Goal: Communication & Community: Participate in discussion

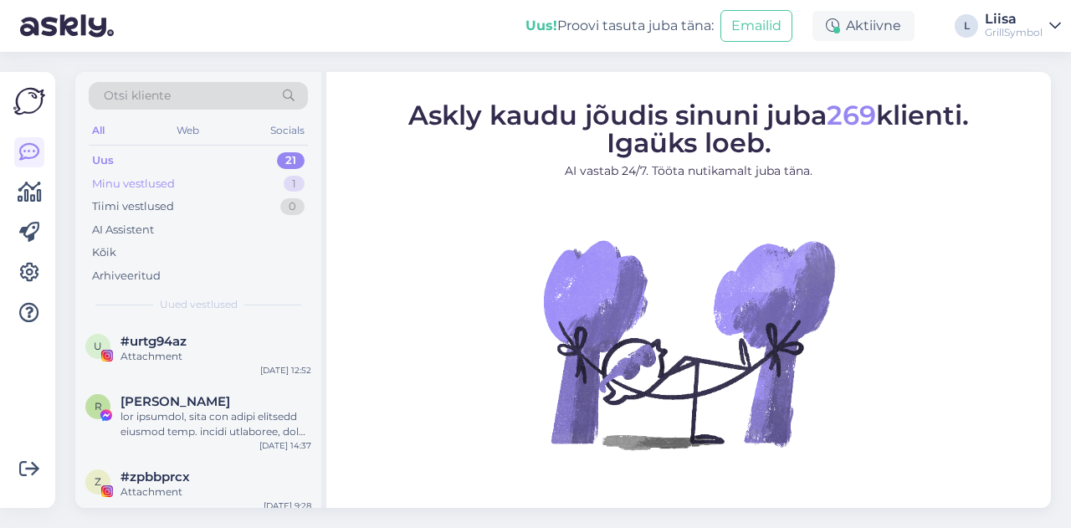
click at [157, 178] on div "Minu vestlused" at bounding box center [133, 184] width 83 height 17
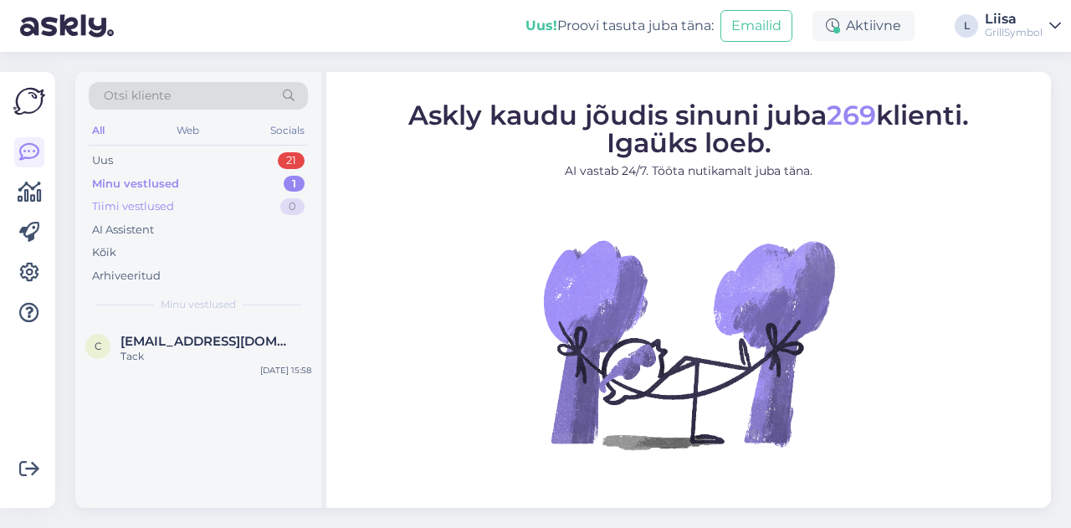
click at [181, 213] on div "Tiimi vestlused 0" at bounding box center [198, 206] width 219 height 23
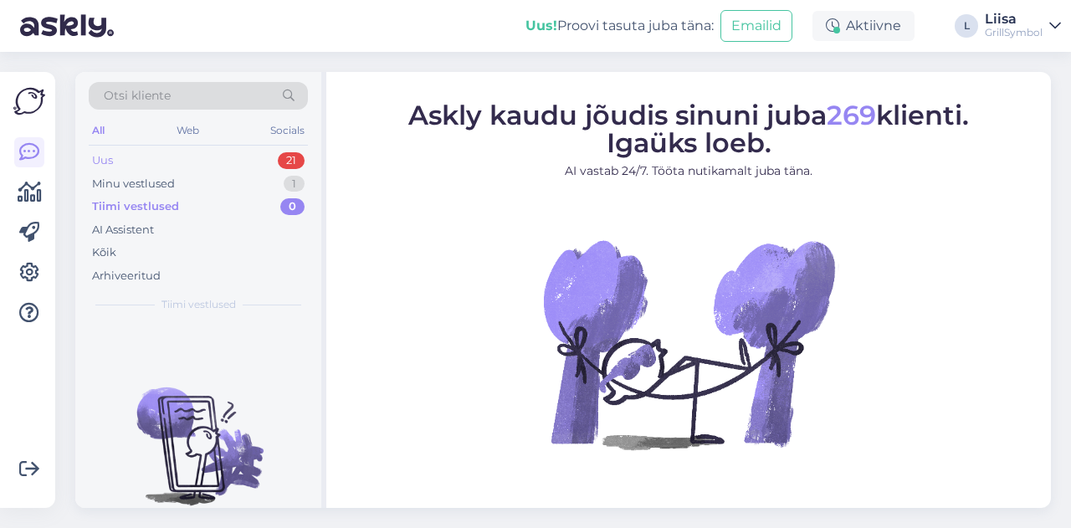
click at [143, 167] on div "Uus 21" at bounding box center [198, 160] width 219 height 23
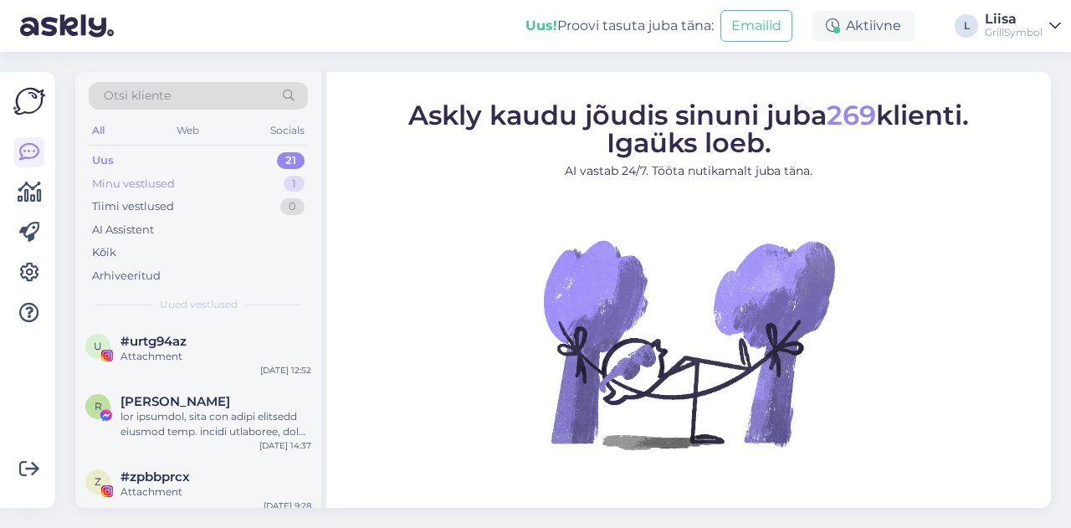
click at [144, 181] on div "Minu vestlused" at bounding box center [133, 184] width 83 height 17
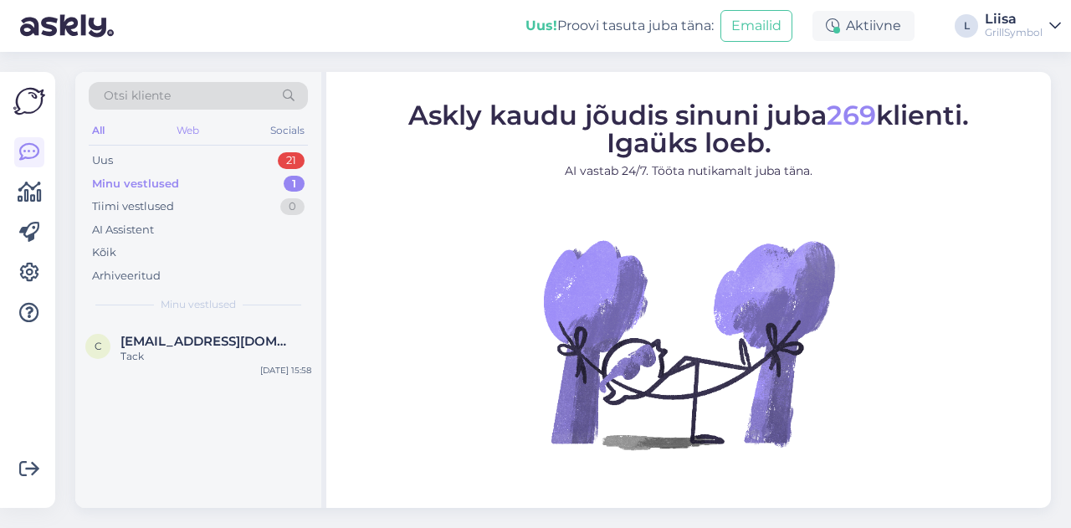
click at [181, 131] on div "Web" at bounding box center [187, 131] width 29 height 22
click at [141, 164] on div "Uus 3" at bounding box center [198, 160] width 219 height 23
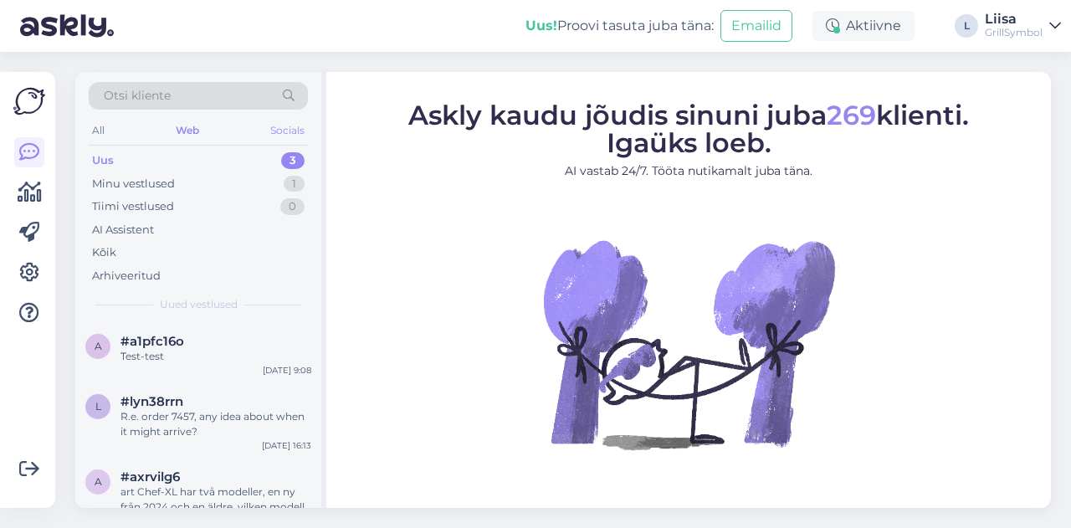
click at [293, 121] on div "Socials" at bounding box center [287, 131] width 41 height 22
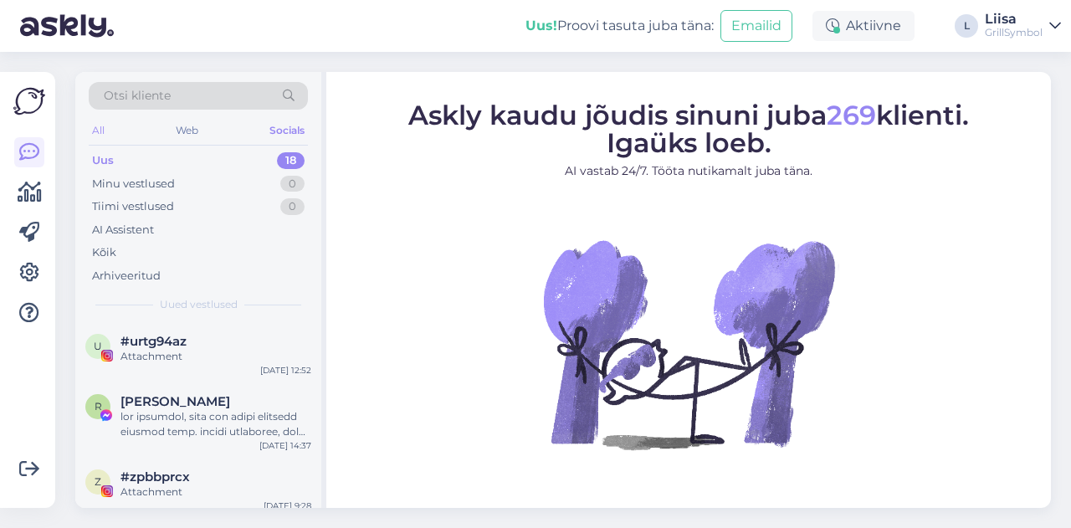
click at [92, 131] on div "All" at bounding box center [98, 131] width 19 height 22
click at [147, 202] on div "Tiimi vestlused" at bounding box center [133, 206] width 82 height 17
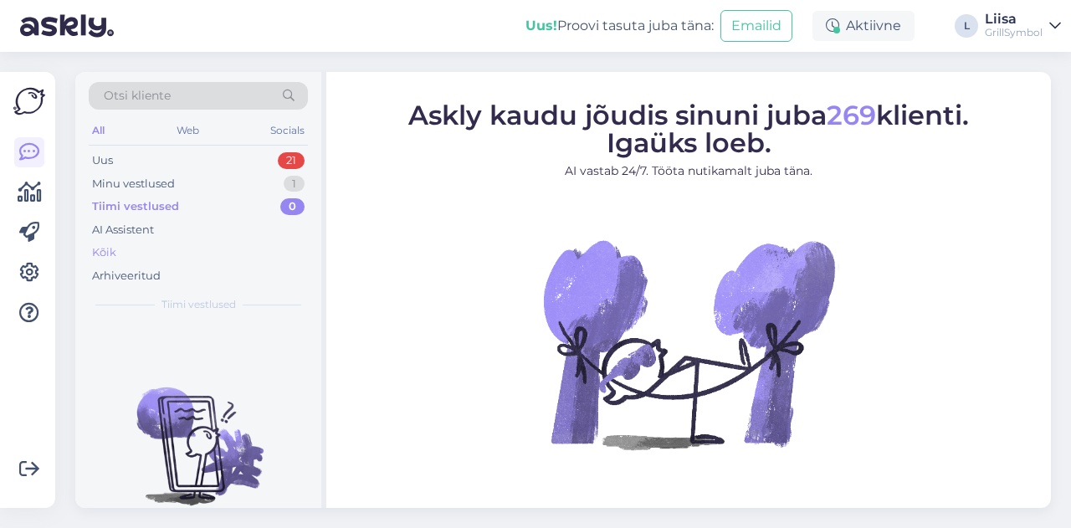
click at [146, 253] on div "Kõik" at bounding box center [198, 252] width 219 height 23
